Goal: Transaction & Acquisition: Download file/media

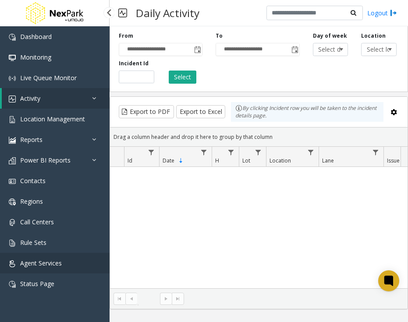
click at [48, 268] on link "Agent Services" at bounding box center [54, 263] width 109 height 21
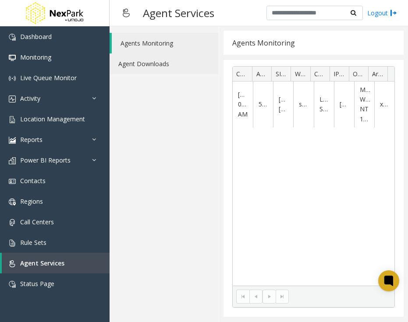
click at [152, 60] on link "Agent Downloads" at bounding box center [163, 63] width 109 height 21
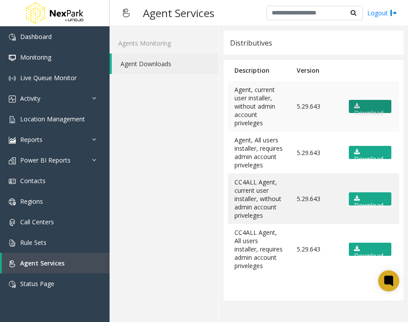
click at [355, 108] on link "Download" at bounding box center [370, 106] width 42 height 13
click at [150, 306] on div "Agents Monitoring Agent Downloads" at bounding box center [163, 174] width 109 height 296
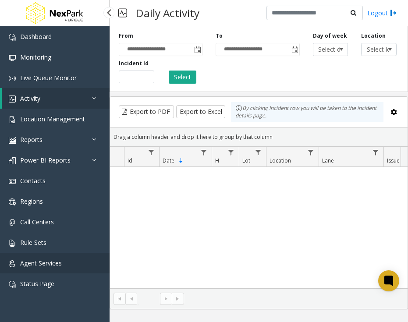
click at [75, 266] on link "Agent Services" at bounding box center [54, 263] width 109 height 21
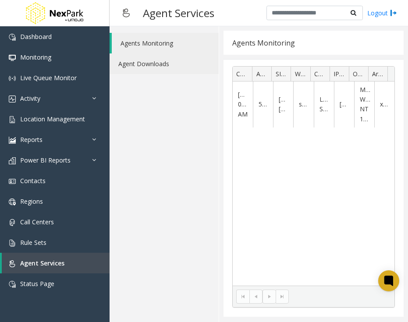
click at [171, 68] on link "Agent Downloads" at bounding box center [163, 63] width 109 height 21
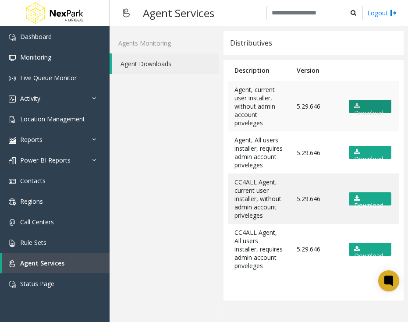
click at [354, 109] on link "Download" at bounding box center [370, 106] width 42 height 13
